Goal: Navigation & Orientation: Find specific page/section

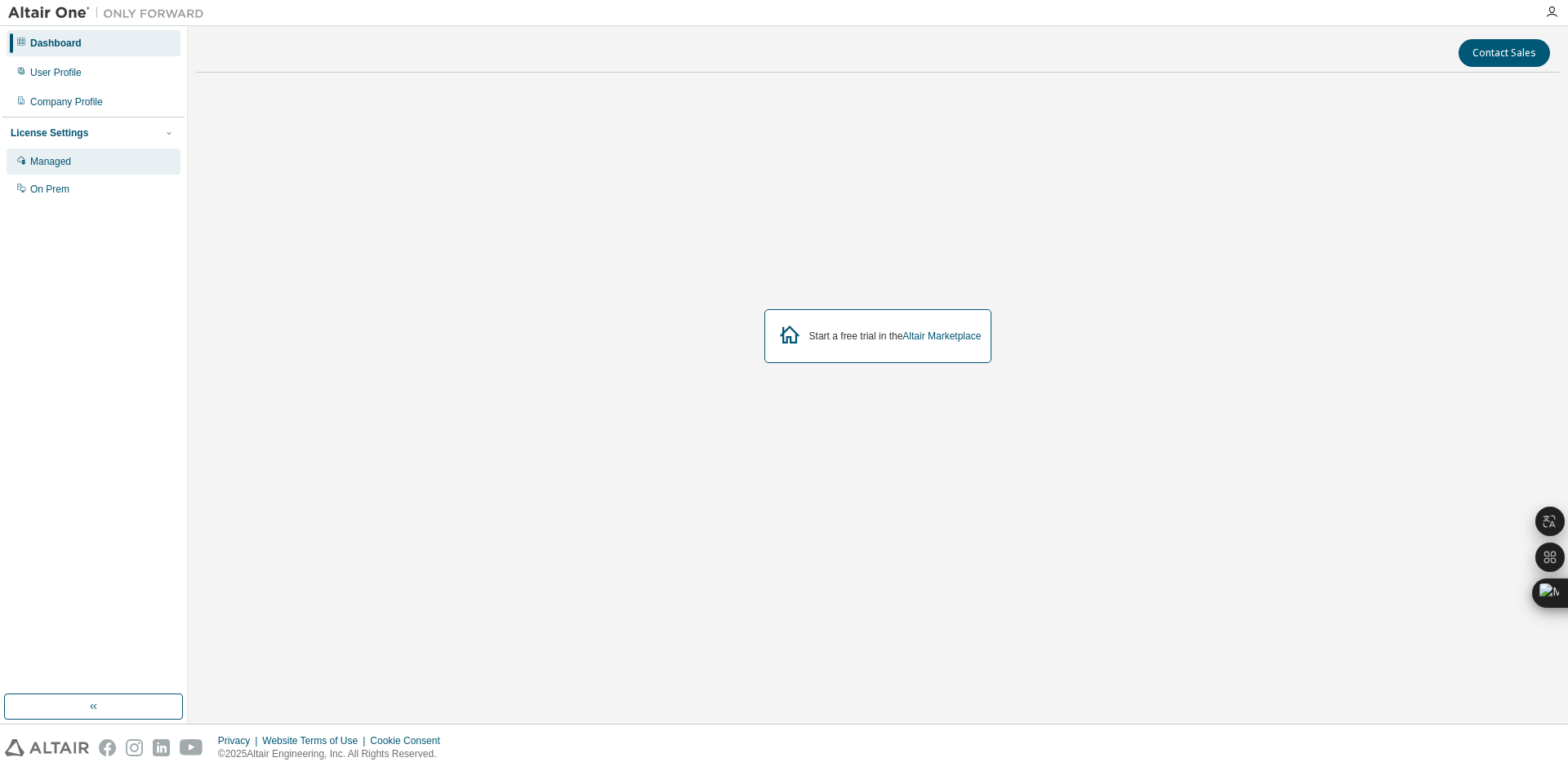
click at [69, 164] on div "Managed" at bounding box center [50, 162] width 41 height 13
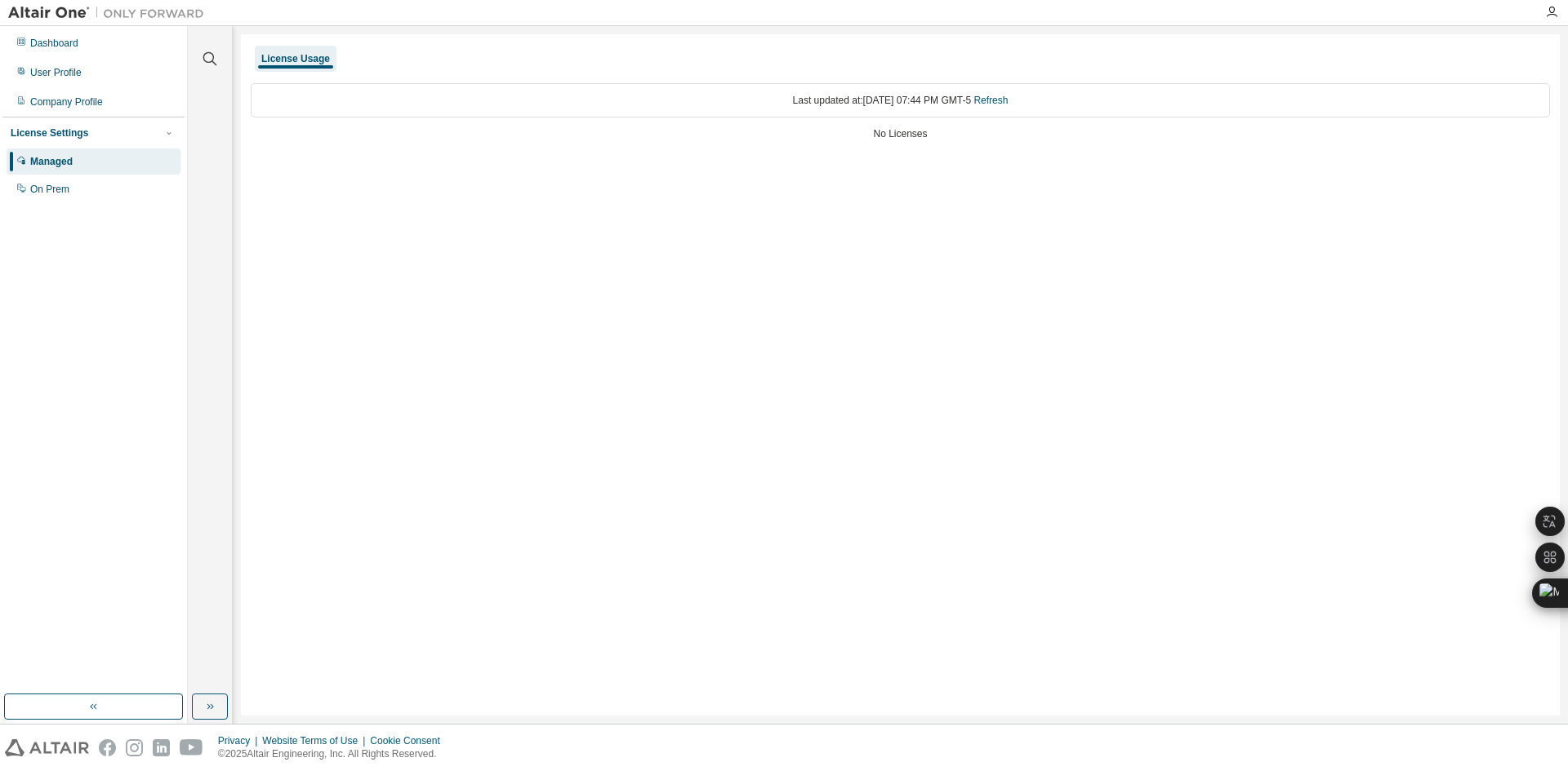
click at [940, 99] on div "Last updated at: [DATE] 07:44 PM GMT-5 Refresh" at bounding box center [900, 100] width 1299 height 35
click at [88, 73] on div "User Profile" at bounding box center [94, 72] width 174 height 26
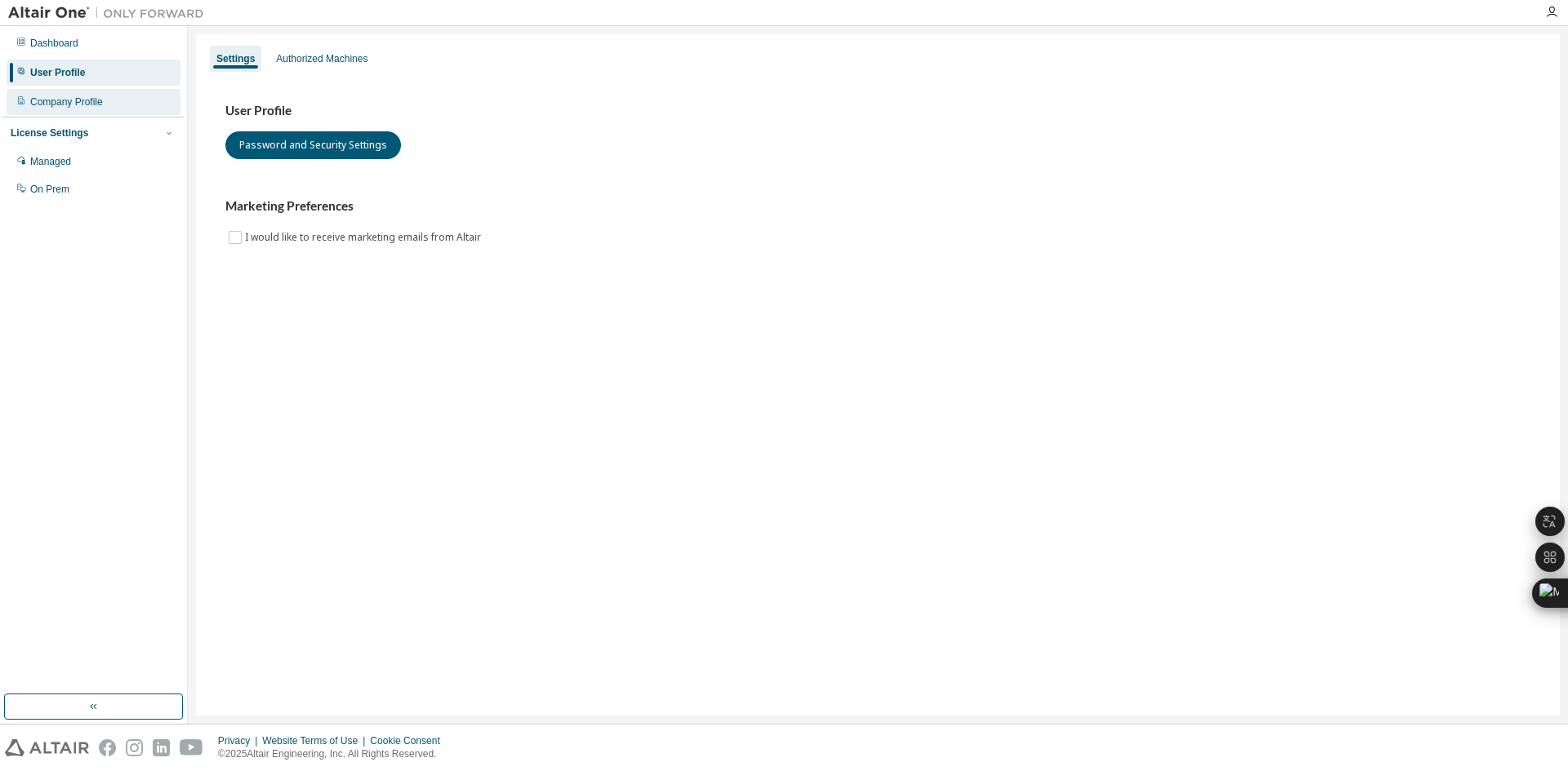
click at [86, 109] on div "Company Profile" at bounding box center [94, 101] width 174 height 26
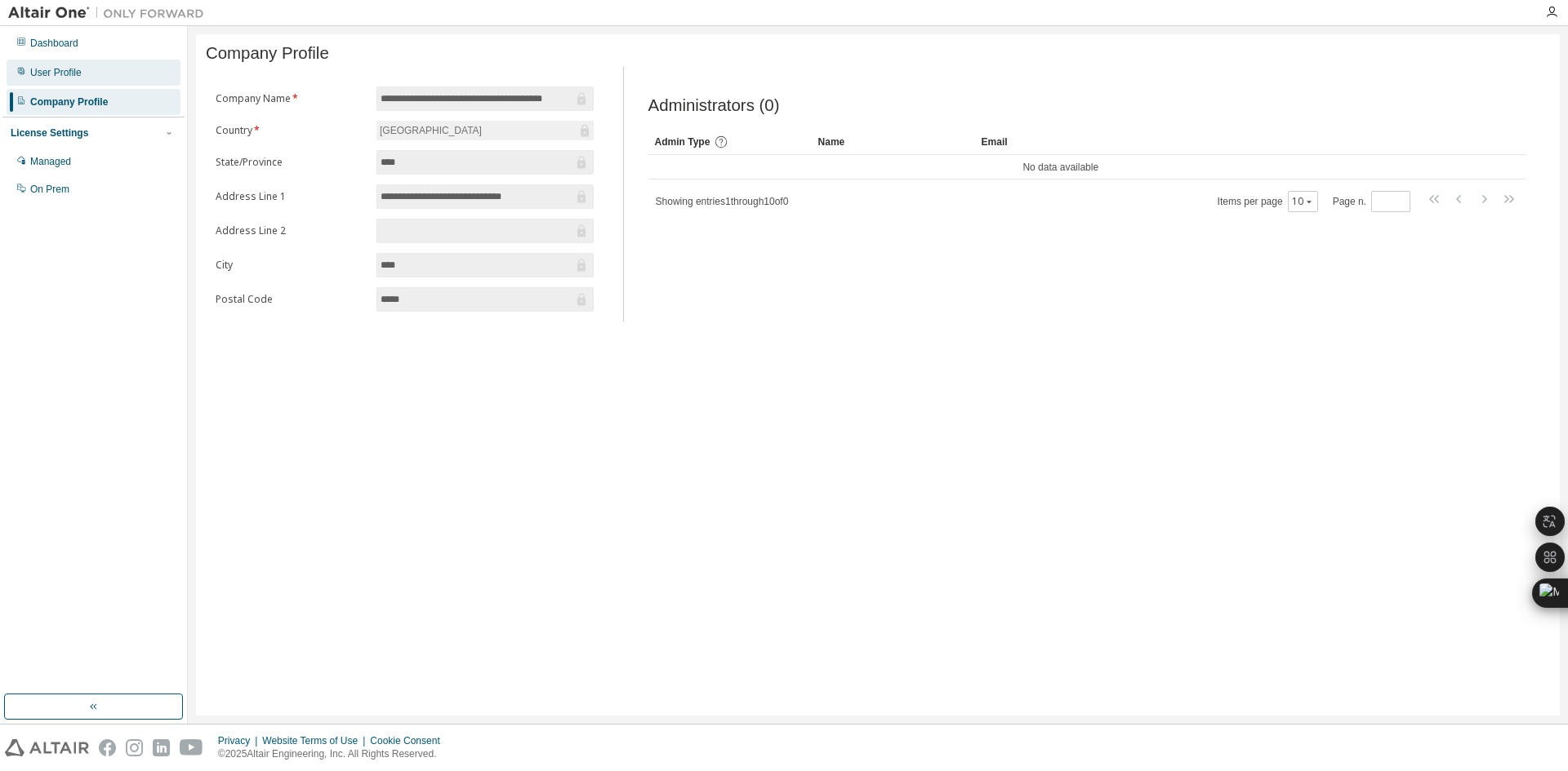
click at [77, 77] on div "User Profile" at bounding box center [55, 73] width 51 height 13
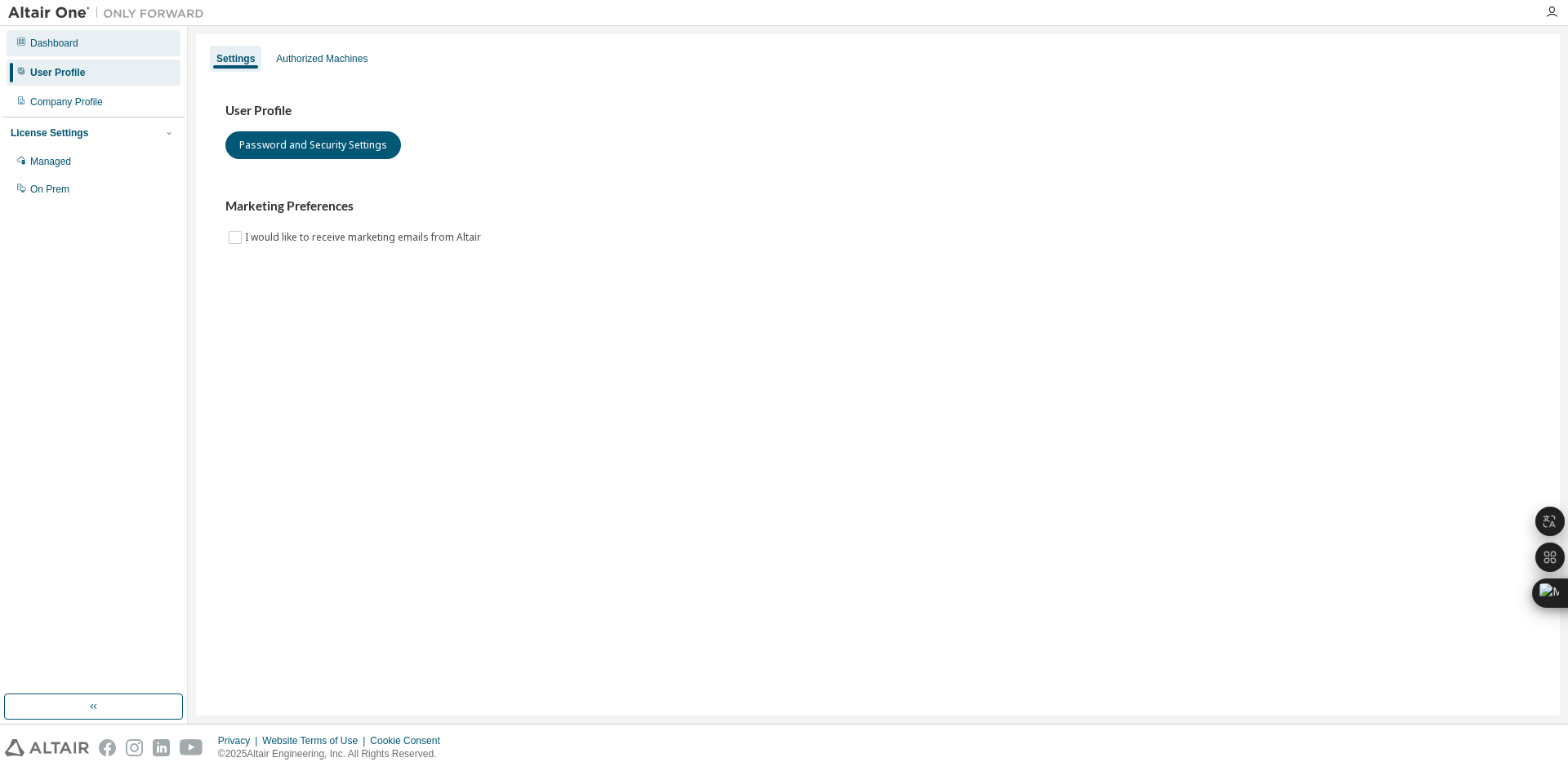
click at [77, 44] on div "Dashboard" at bounding box center [54, 43] width 48 height 13
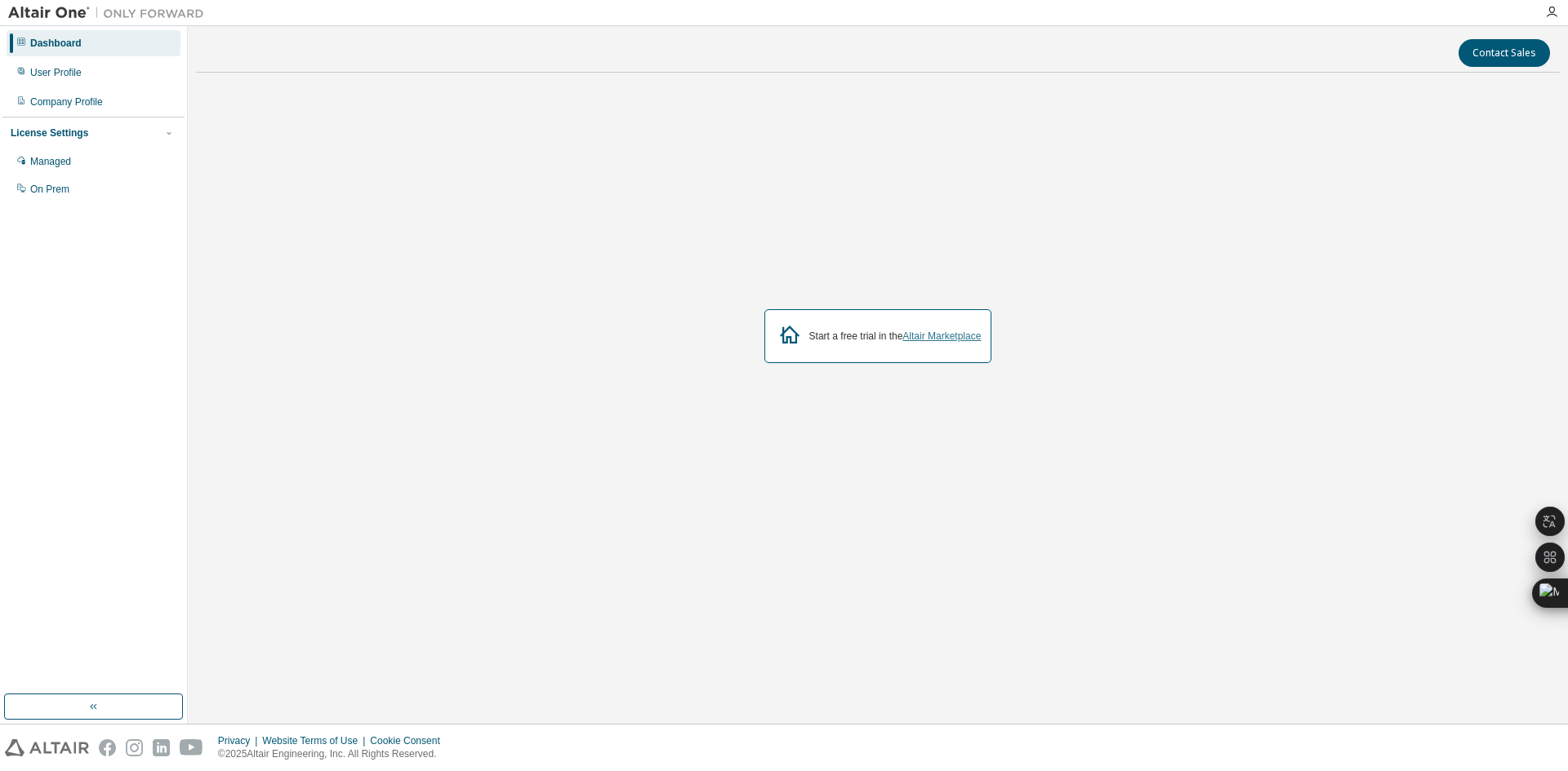
click at [908, 331] on link "Altair Marketplace" at bounding box center [941, 336] width 78 height 12
